Goal: Task Accomplishment & Management: Manage account settings

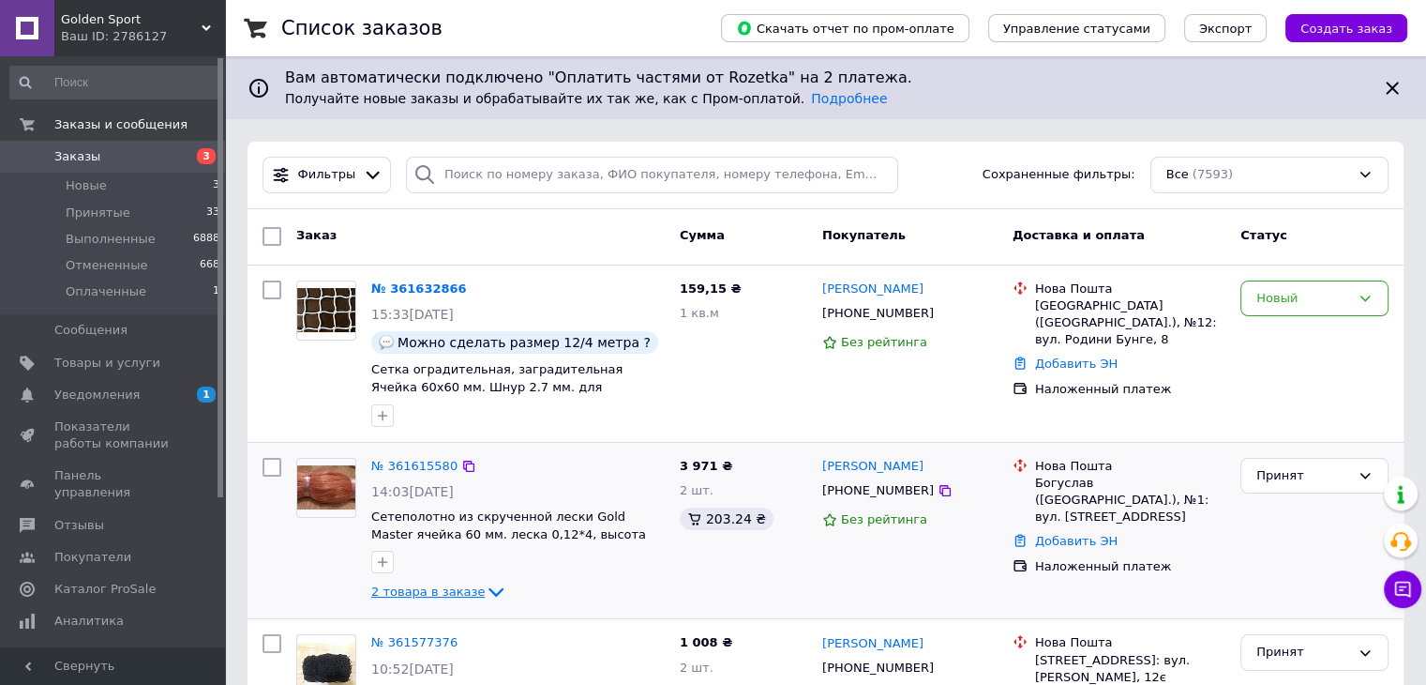
click at [424, 591] on span "2 товара в заказе" at bounding box center [427, 591] width 113 height 14
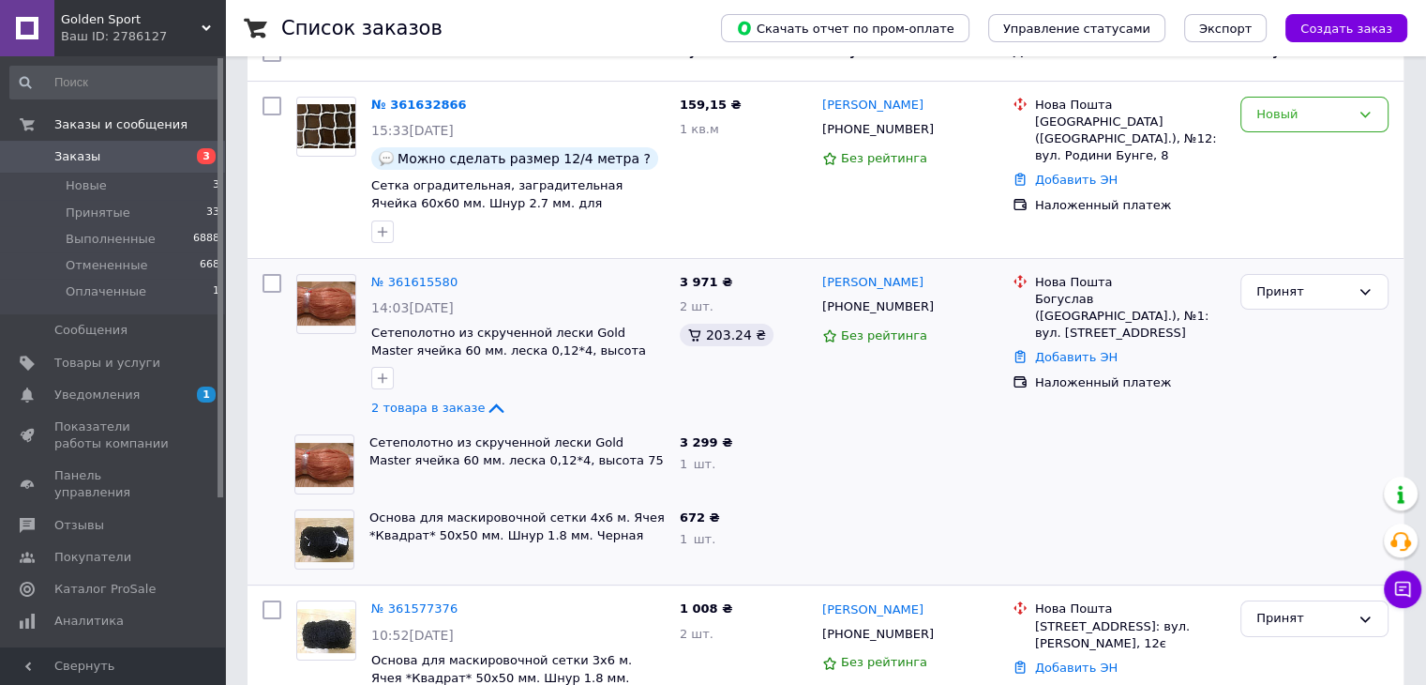
scroll to position [188, 0]
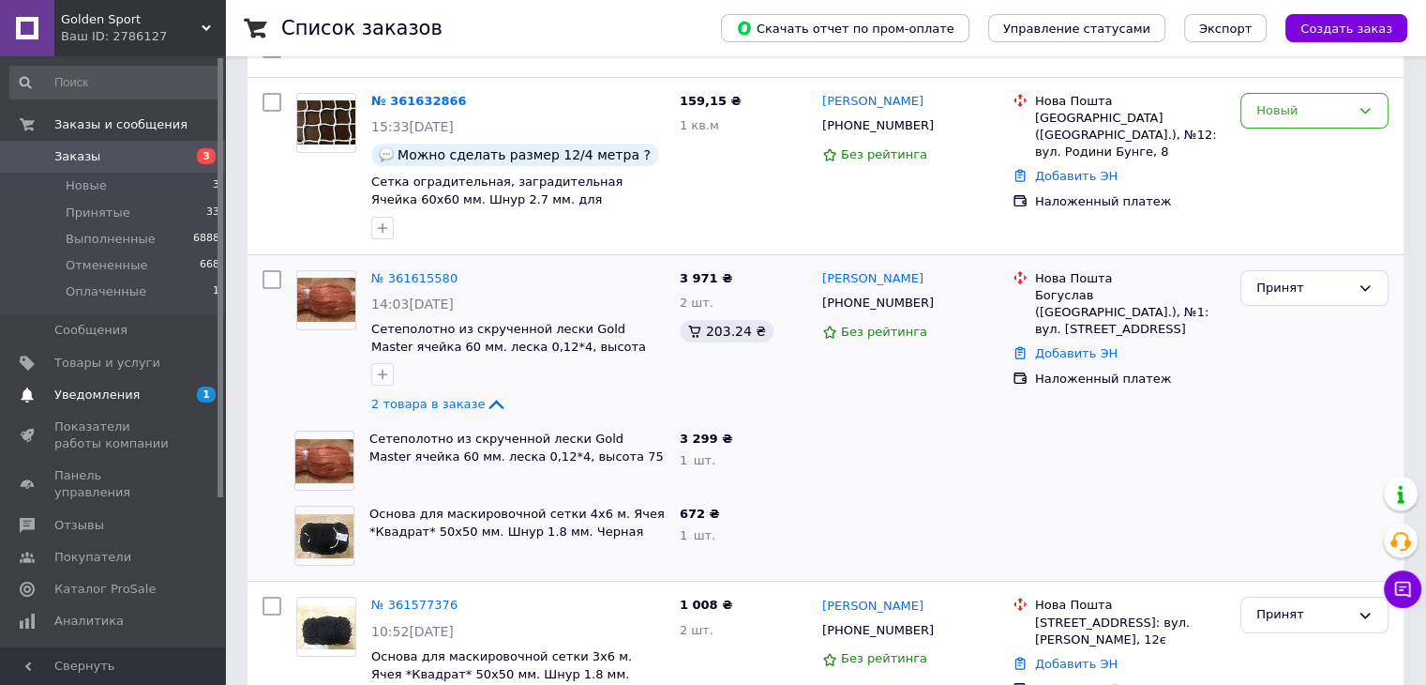
click at [101, 395] on span "Уведомления" at bounding box center [96, 394] width 85 height 17
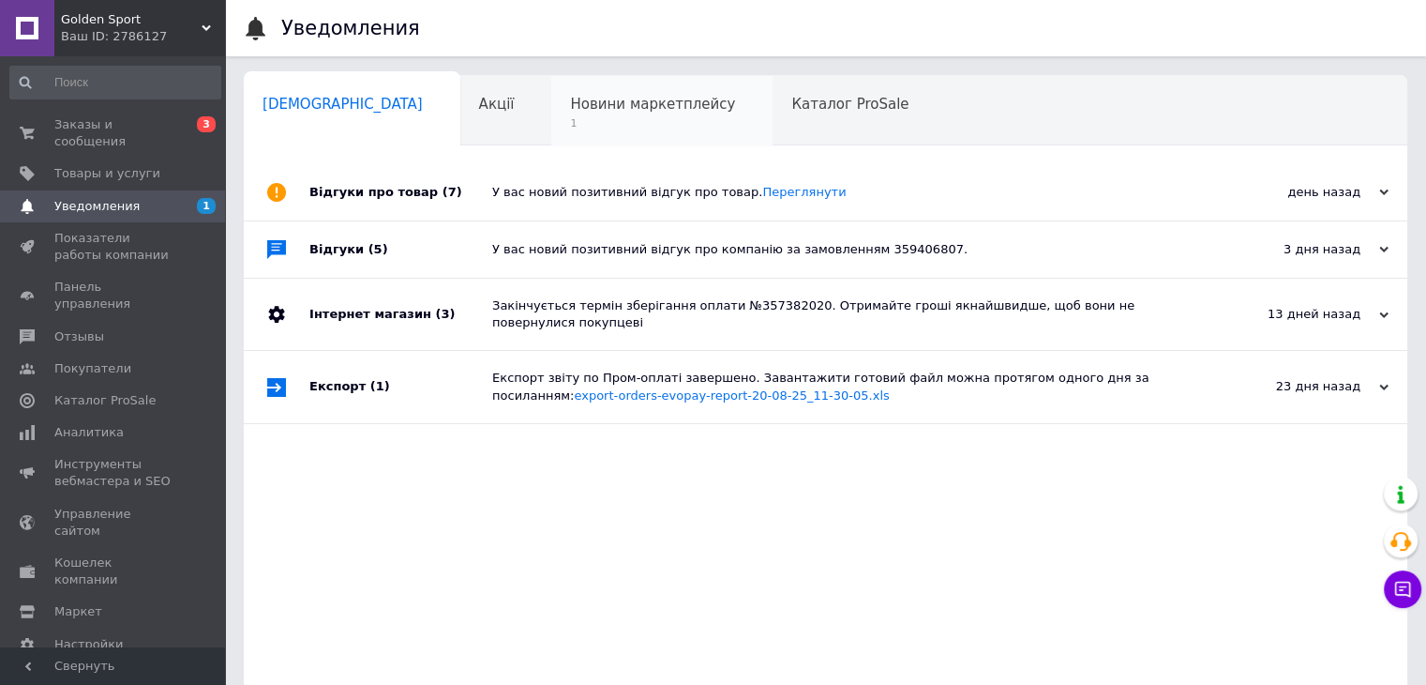
click at [576, 118] on span "1" at bounding box center [652, 123] width 165 height 14
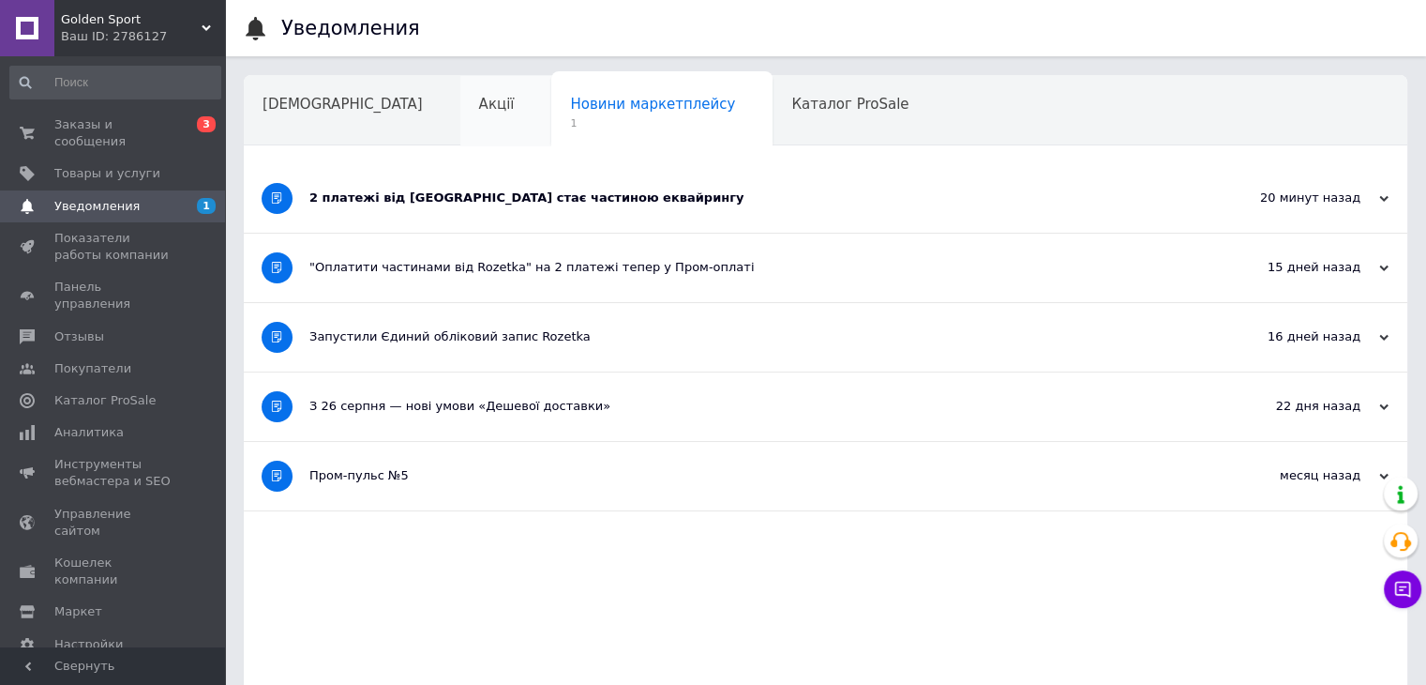
click at [479, 108] on span "Акції" at bounding box center [497, 104] width 36 height 17
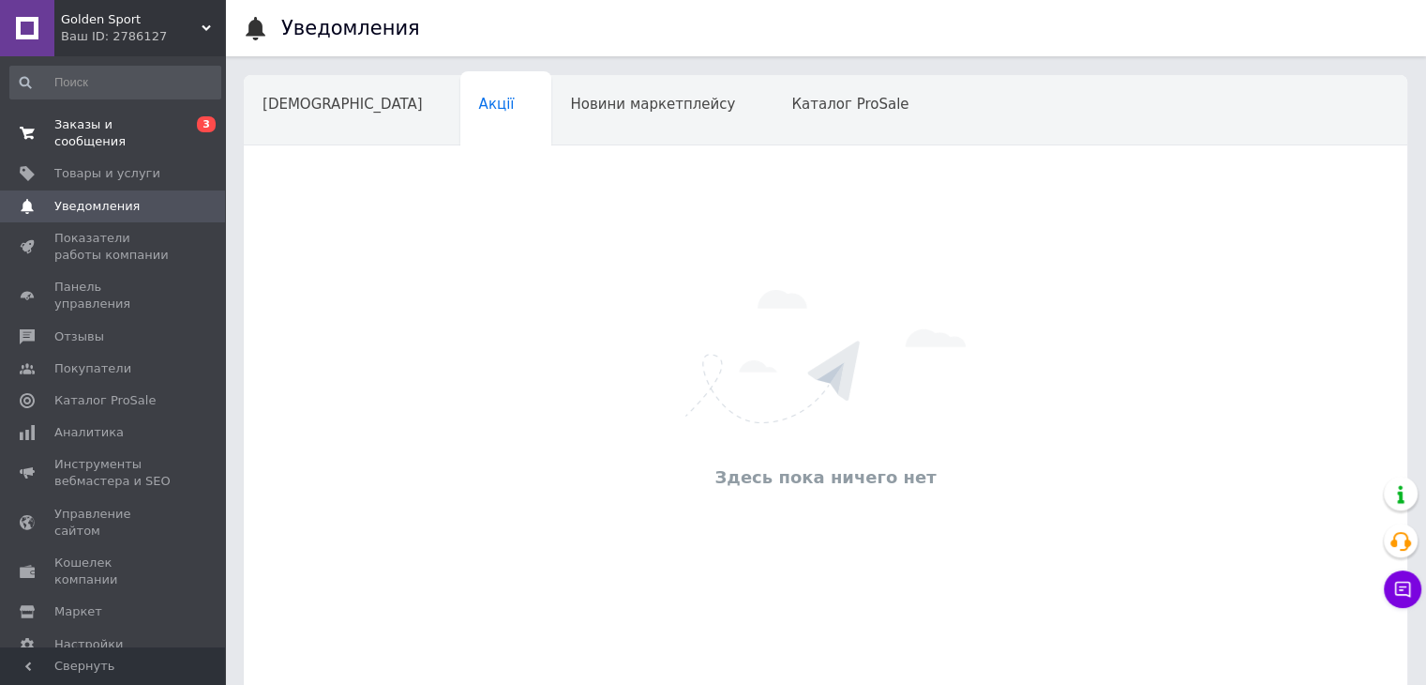
click at [162, 117] on span "Заказы и сообщения" at bounding box center [113, 133] width 119 height 34
